Goal: Information Seeking & Learning: Learn about a topic

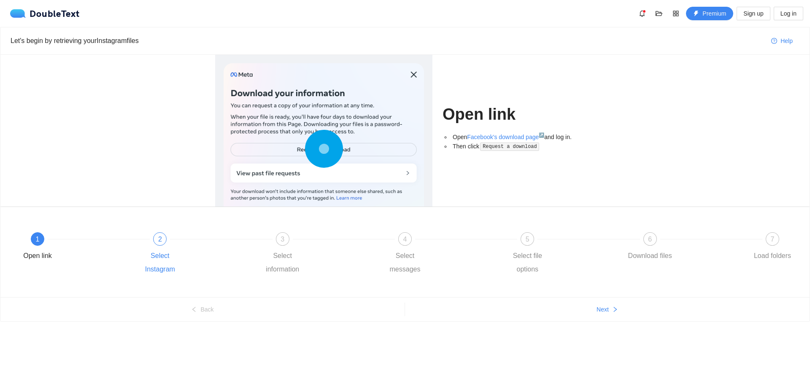
click at [162, 241] on div "2" at bounding box center [159, 238] width 13 height 13
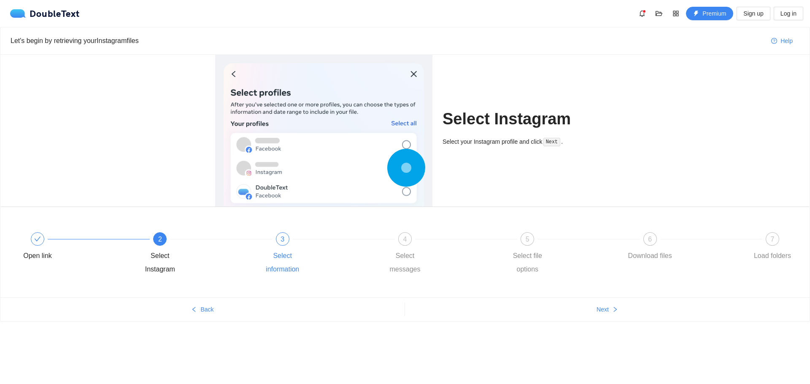
click at [259, 243] on div "3 Select information" at bounding box center [319, 254] width 122 height 44
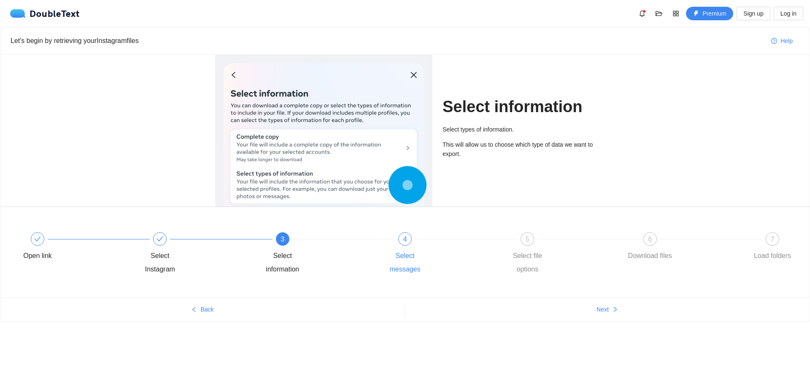
click at [389, 248] on div "4 Select messages" at bounding box center [441, 254] width 122 height 44
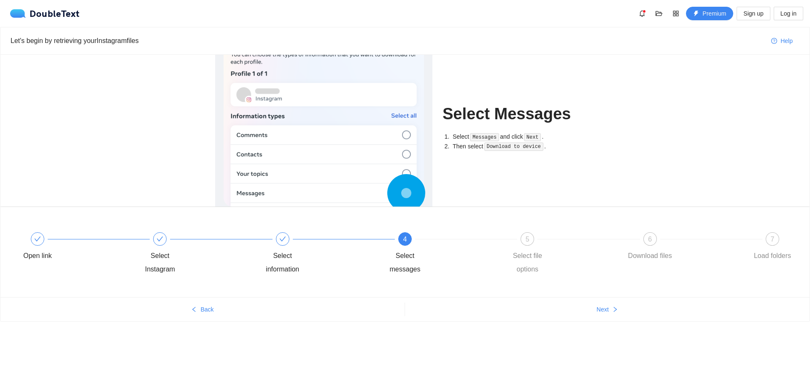
click at [389, 246] on div "4 Select messages" at bounding box center [441, 254] width 122 height 44
drag, startPoint x: 504, startPoint y: 247, endPoint x: 516, endPoint y: 244, distance: 12.3
click at [389, 244] on div "5 Select file options" at bounding box center [564, 254] width 122 height 44
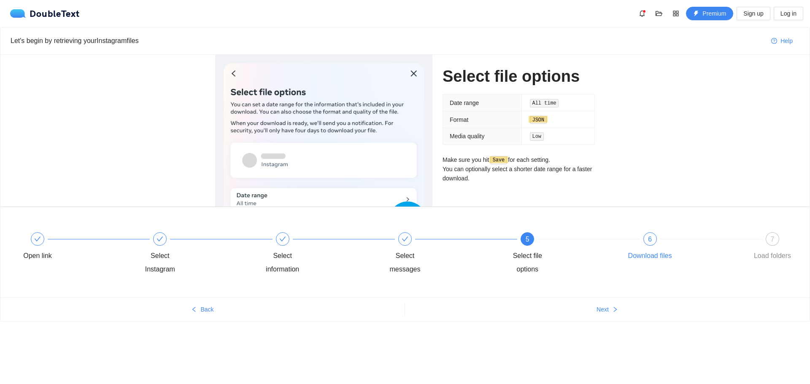
click at [389, 249] on div "Download files" at bounding box center [650, 255] width 44 height 13
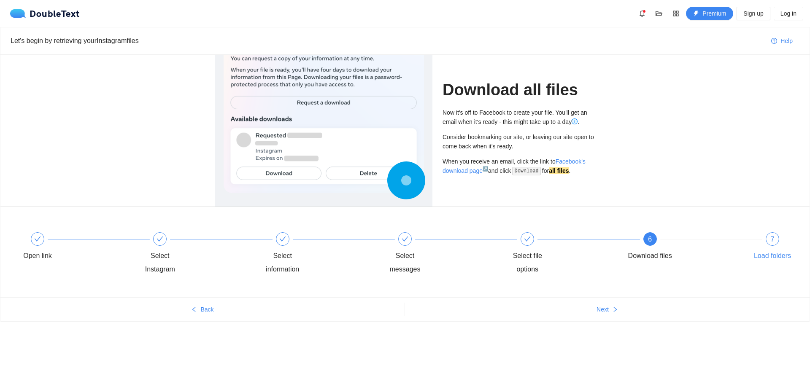
click at [389, 237] on span "7" at bounding box center [773, 239] width 4 height 7
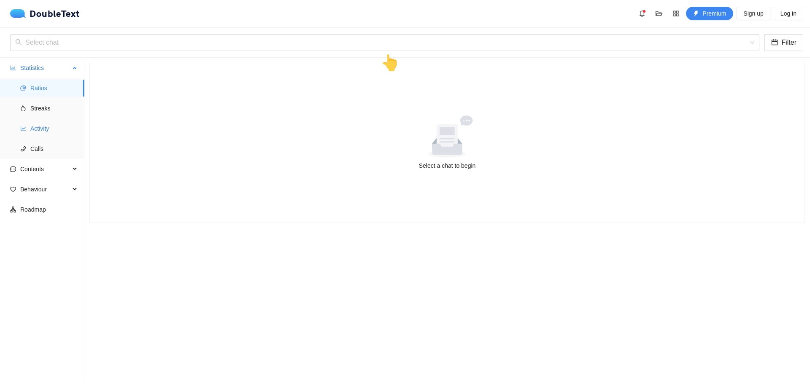
click at [51, 129] on span "Activity" at bounding box center [53, 128] width 47 height 17
click at [389, 157] on div at bounding box center [447, 137] width 694 height 42
click at [356, 36] on input "search" at bounding box center [381, 43] width 733 height 16
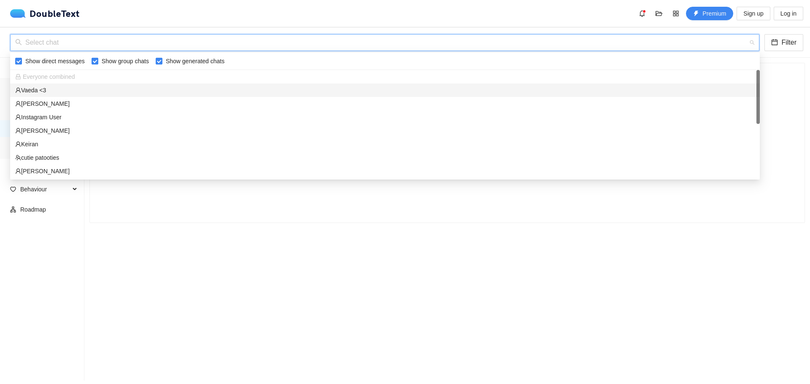
click at [68, 88] on div "Vaeda <3" at bounding box center [384, 90] width 739 height 9
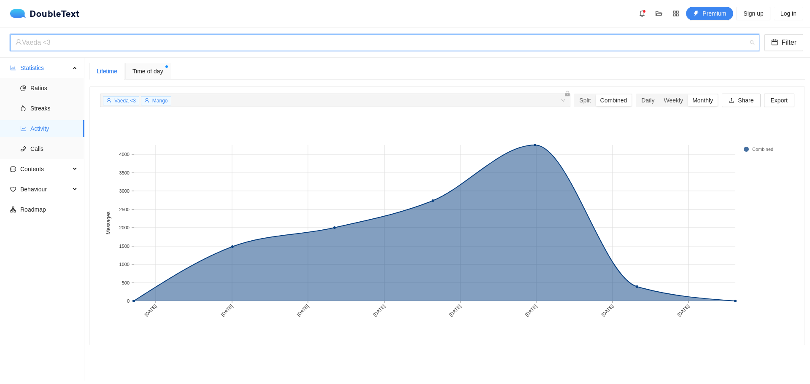
click at [88, 50] on div "Vaeda <3" at bounding box center [380, 43] width 731 height 16
click at [100, 43] on div "Vaeda <3" at bounding box center [380, 43] width 731 height 16
click at [389, 101] on div "Weekly" at bounding box center [673, 100] width 29 height 12
click at [389, 94] on input "Weekly" at bounding box center [659, 94] width 0 height 0
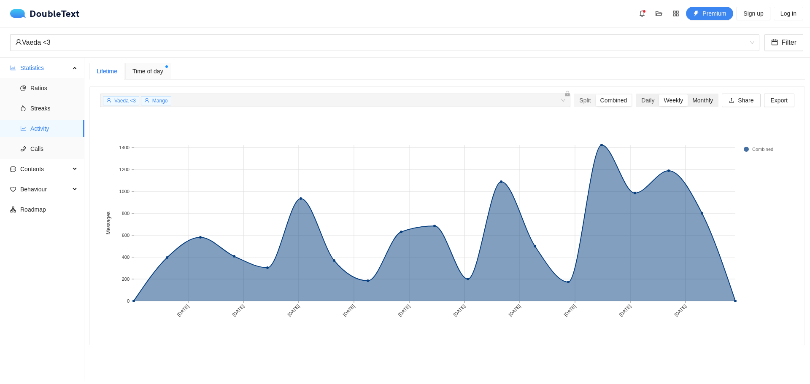
click at [389, 101] on div "Monthly" at bounding box center [703, 100] width 30 height 12
click at [389, 94] on input "Monthly" at bounding box center [688, 94] width 0 height 0
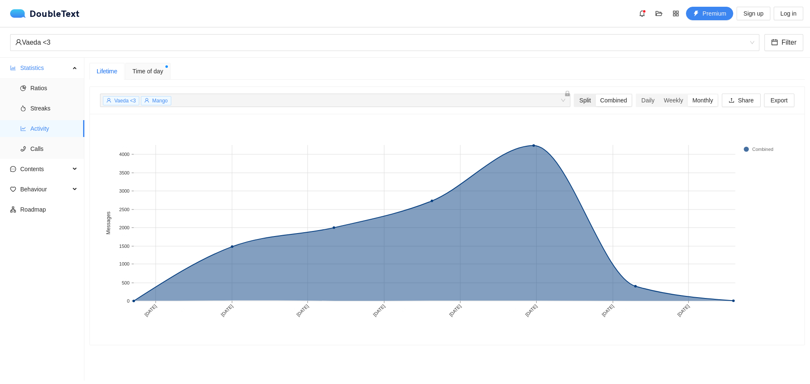
click at [389, 103] on div "Split" at bounding box center [585, 100] width 21 height 12
click at [389, 94] on input "Split" at bounding box center [575, 94] width 0 height 0
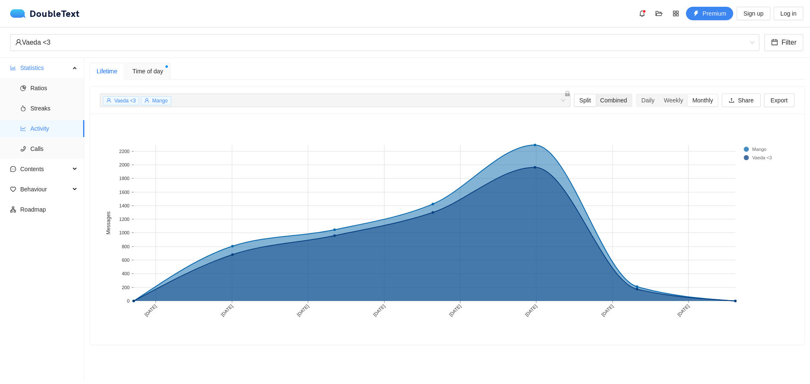
click at [389, 104] on div "Combined" at bounding box center [614, 100] width 36 height 12
click at [389, 94] on input "Combined" at bounding box center [596, 94] width 0 height 0
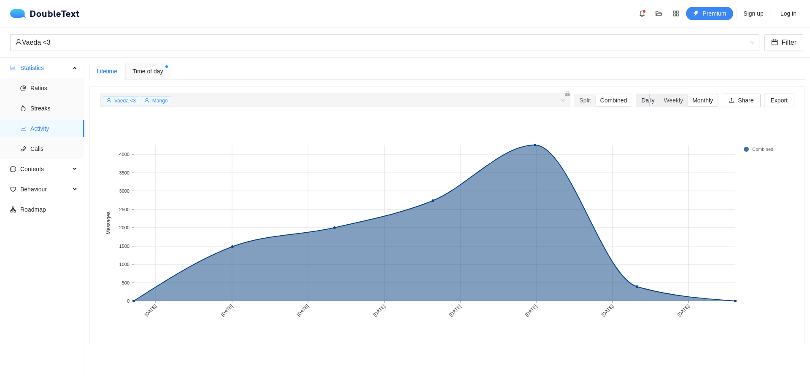
click at [389, 102] on div "Daily" at bounding box center [648, 100] width 22 height 12
click at [389, 100] on div "Split" at bounding box center [585, 100] width 21 height 12
click at [389, 94] on input "Split" at bounding box center [575, 94] width 0 height 0
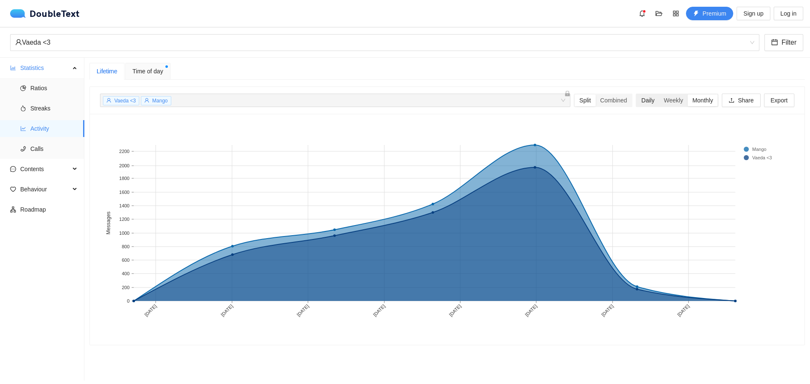
click at [389, 99] on div "Daily" at bounding box center [648, 100] width 22 height 12
click at [389, 94] on input "Daily" at bounding box center [637, 94] width 0 height 0
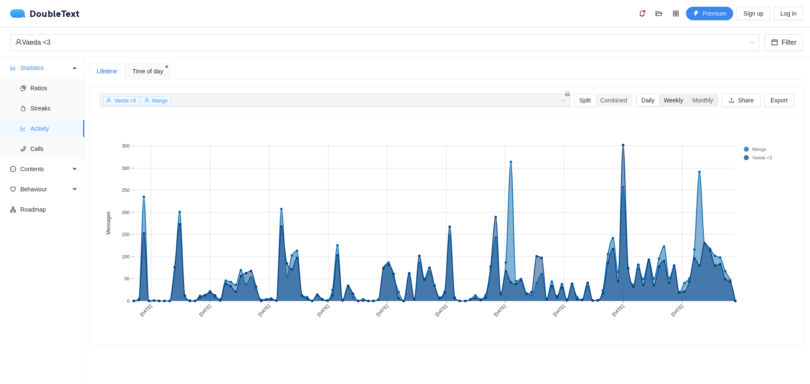
click at [389, 100] on div "Weekly" at bounding box center [673, 100] width 29 height 12
click at [389, 94] on input "Weekly" at bounding box center [659, 94] width 0 height 0
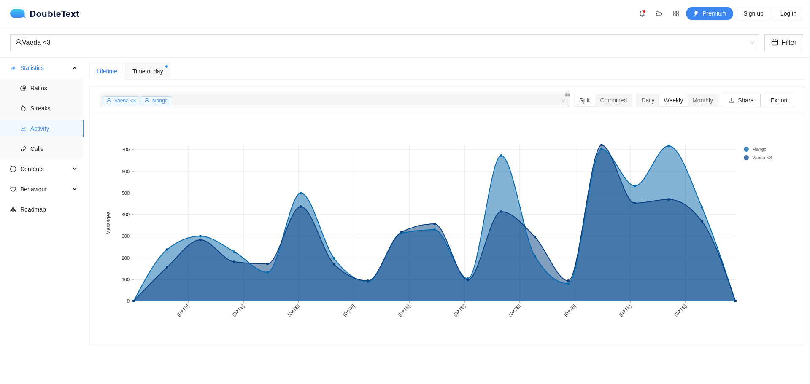
click at [389, 97] on div "Daily Weekly Monthly" at bounding box center [677, 100] width 86 height 13
click at [389, 97] on div "Daily" at bounding box center [648, 100] width 22 height 12
click at [389, 94] on input "Daily" at bounding box center [637, 94] width 0 height 0
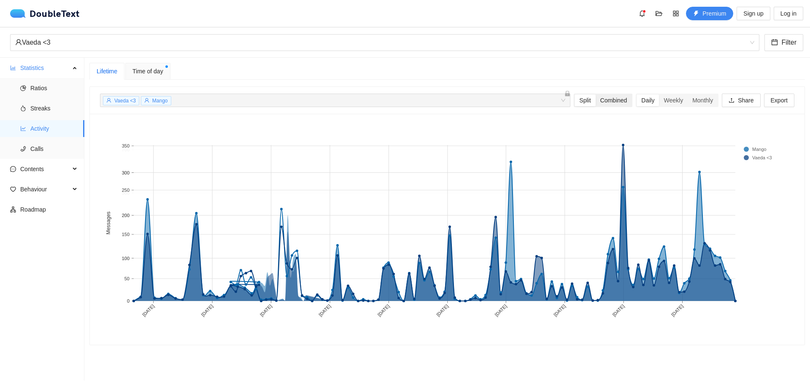
click at [389, 97] on div "Combined" at bounding box center [614, 100] width 36 height 12
click at [389, 94] on input "Combined" at bounding box center [596, 94] width 0 height 0
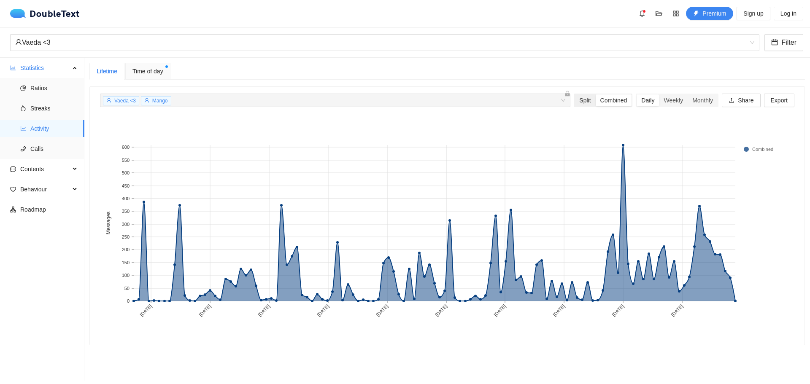
click at [389, 100] on div "Split" at bounding box center [585, 100] width 21 height 12
click at [389, 94] on input "Split" at bounding box center [575, 94] width 0 height 0
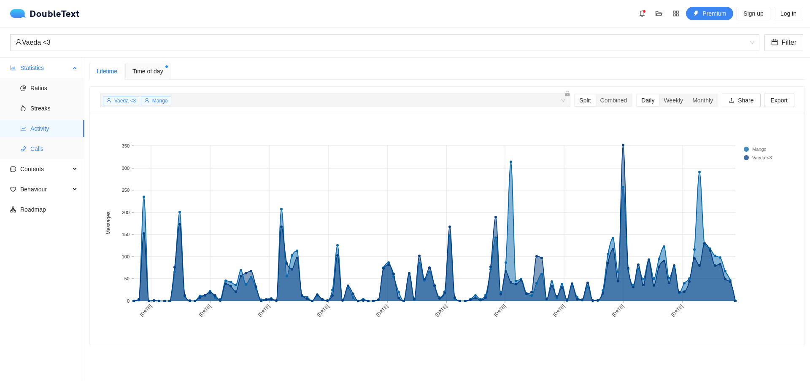
click at [36, 150] on span "Calls" at bounding box center [53, 148] width 47 height 17
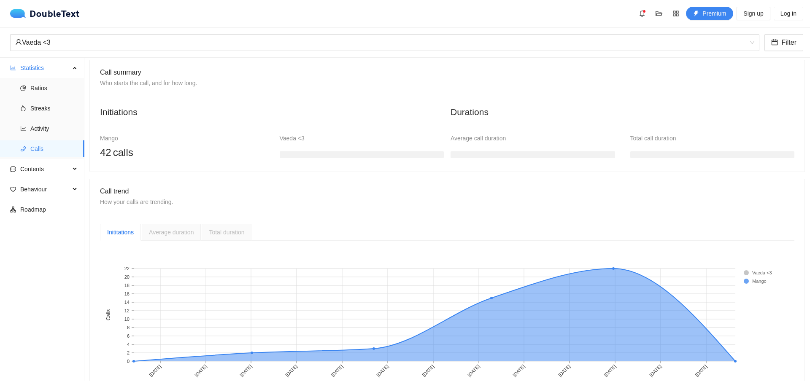
scroll to position [85, 0]
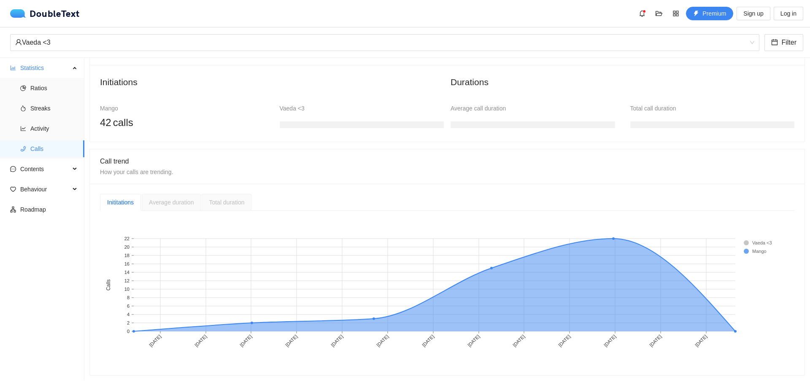
click at [165, 199] on span "Average duration" at bounding box center [171, 202] width 45 height 7
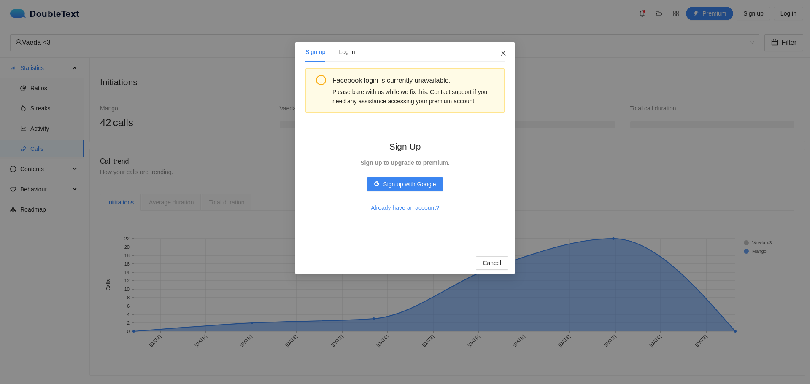
click at [389, 61] on span "Close" at bounding box center [503, 53] width 23 height 23
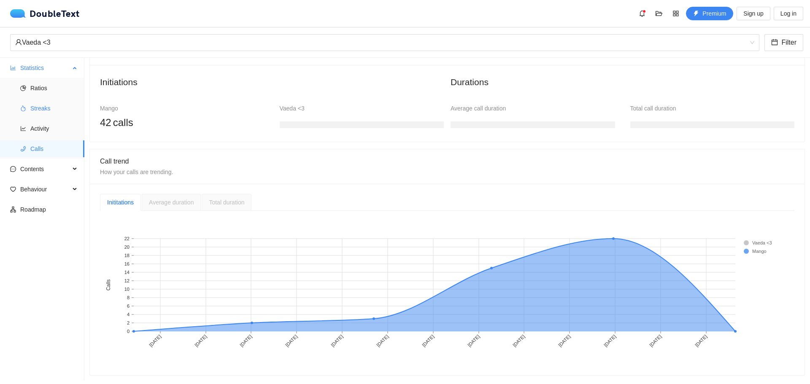
click at [41, 113] on span "Streaks" at bounding box center [53, 108] width 47 height 17
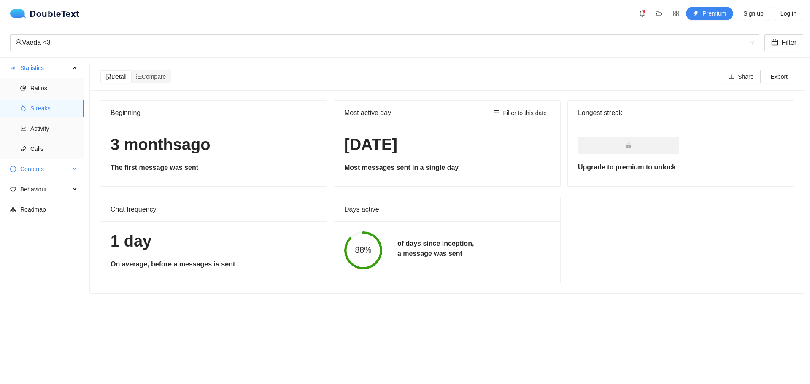
click at [40, 165] on span "Contents" at bounding box center [45, 169] width 50 height 17
click at [52, 91] on span "Ratios" at bounding box center [53, 88] width 47 height 17
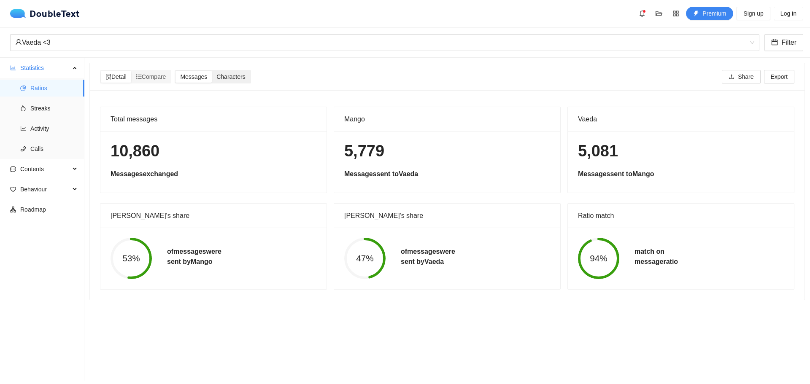
click at [235, 81] on div "Characters" at bounding box center [231, 77] width 38 height 12
click at [212, 71] on input "Characters" at bounding box center [212, 71] width 0 height 0
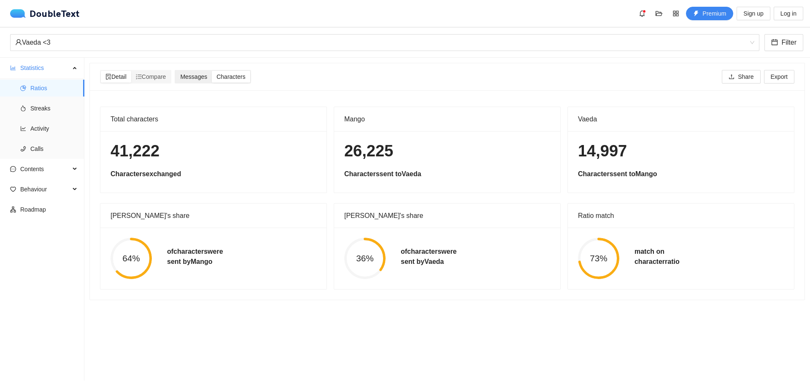
click at [182, 82] on div "Messages" at bounding box center [193, 77] width 36 height 12
click at [175, 71] on input "Messages" at bounding box center [175, 71] width 0 height 0
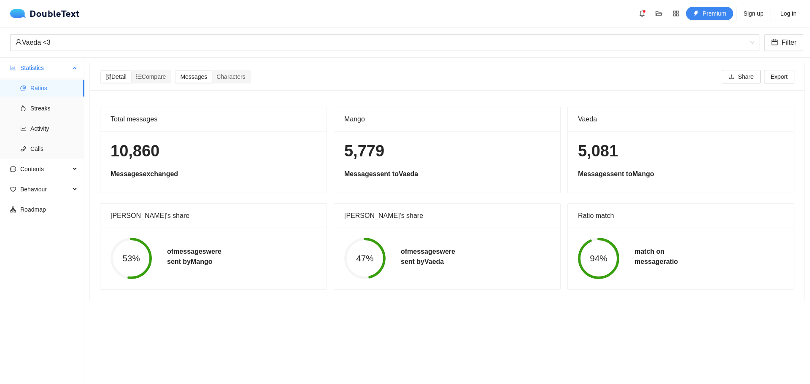
click at [55, 74] on span "Statistics" at bounding box center [45, 67] width 50 height 17
click at [62, 90] on span "Contents" at bounding box center [45, 88] width 50 height 17
click at [47, 168] on span "Behaviour" at bounding box center [45, 169] width 50 height 17
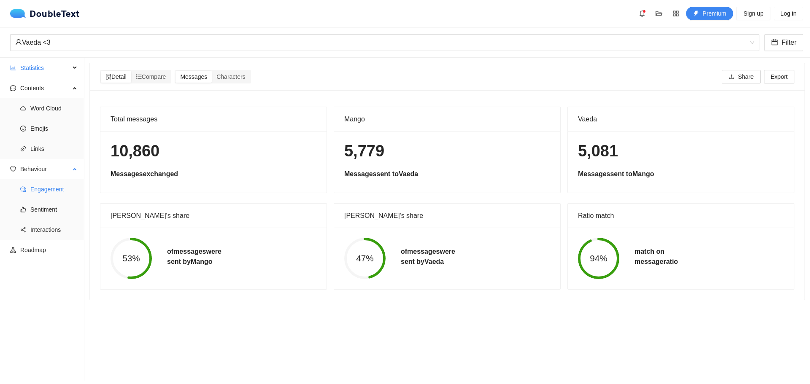
click at [58, 187] on span "Engagement" at bounding box center [53, 189] width 47 height 17
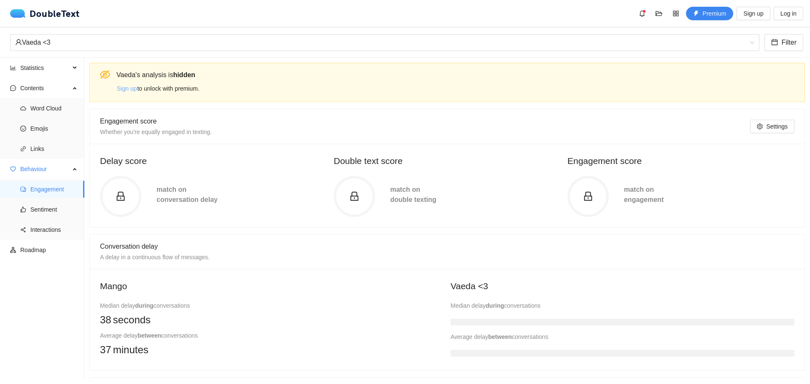
click at [131, 92] on span "Sign up" at bounding box center [127, 88] width 20 height 9
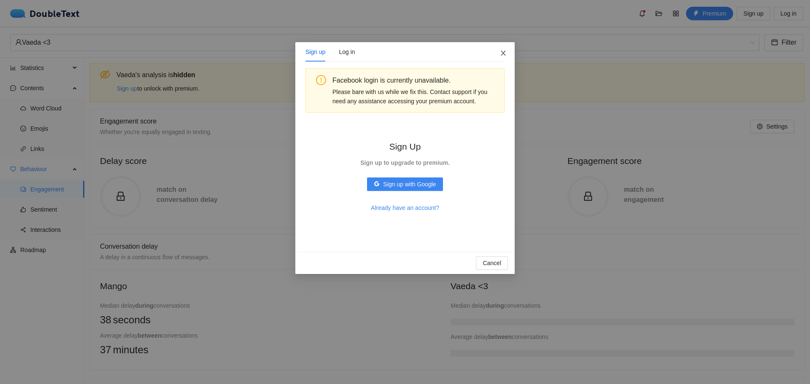
click at [389, 52] on icon "close" at bounding box center [503, 53] width 7 height 7
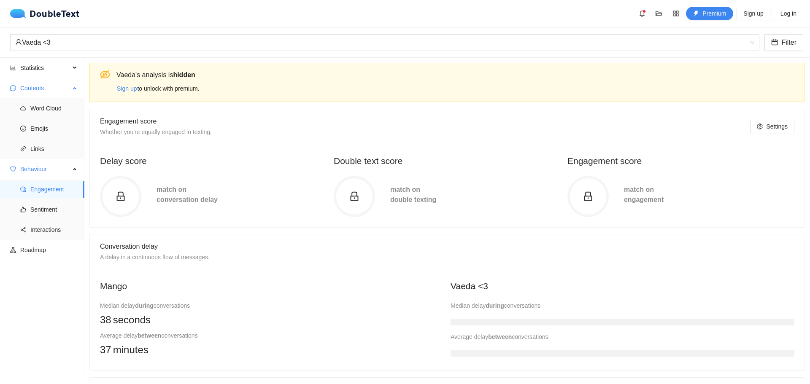
click at [62, 94] on span "Contents" at bounding box center [45, 88] width 50 height 17
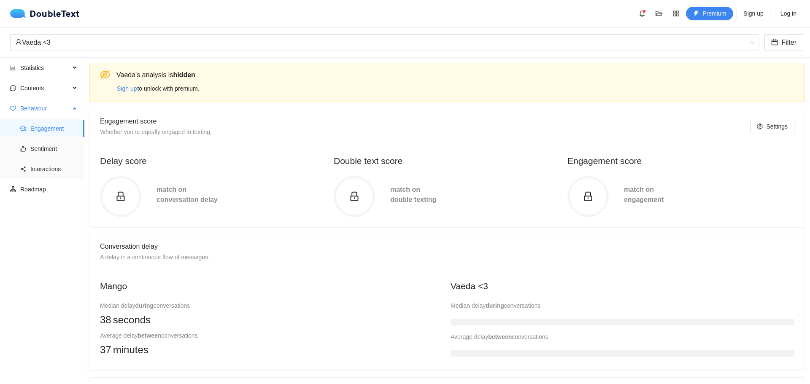
click at [60, 109] on span "Behaviour" at bounding box center [45, 108] width 50 height 17
